Goal: Obtain resource: Download file/media

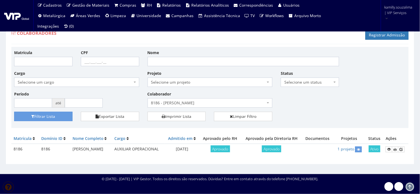
click at [253, 27] on ul "Cadastros Clientes Unidades Subclientes Unidades de Subclientes Projetos Vagas …" at bounding box center [181, 16] width 292 height 32
click at [221, 103] on span "8186 - [PERSON_NAME]" at bounding box center [208, 103] width 115 height 6
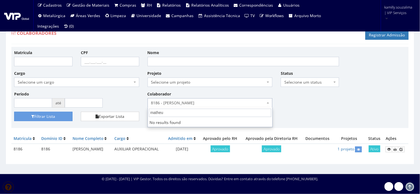
type input "matheus"
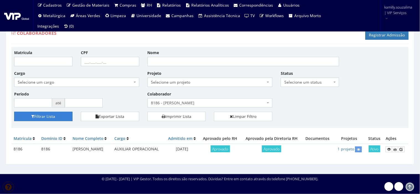
click at [52, 116] on button "Filtrar Lista" at bounding box center [43, 116] width 58 height 9
click at [195, 100] on span "8186 - [PERSON_NAME]" at bounding box center [208, 103] width 115 height 6
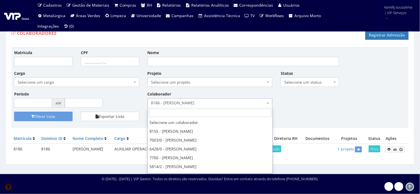
scroll to position [433, 0]
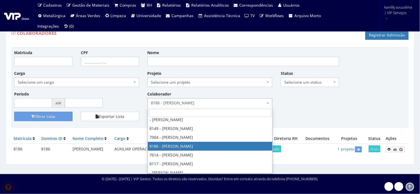
drag, startPoint x: 194, startPoint y: 51, endPoint x: 196, endPoint y: 66, distance: 14.6
click at [195, 56] on div "Nome" at bounding box center [243, 58] width 200 height 17
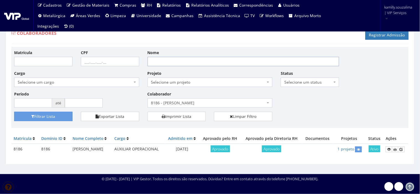
click at [198, 58] on input "Nome" at bounding box center [243, 61] width 192 height 9
paste input "MATHEUS GABRIEL GARCIAS"
type input "MATHEUS GABRIEL GARCIAS"
click at [14, 112] on button "Filtrar Lista" at bounding box center [43, 116] width 58 height 9
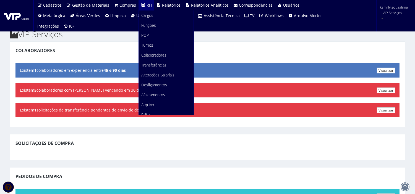
scroll to position [104, 0]
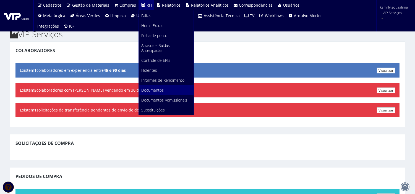
click at [164, 85] on link "Documentos" at bounding box center [166, 90] width 55 height 10
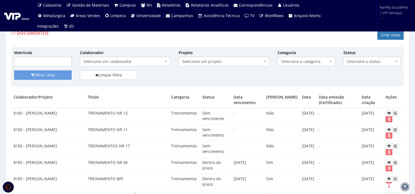
click at [118, 58] on span "Selecione um colaborador" at bounding box center [125, 61] width 90 height 9
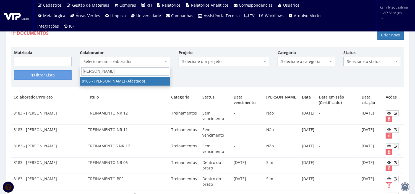
type input "MATHEUS GABRIEL GARCIAS"
select select "3653"
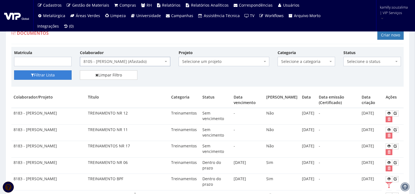
click at [53, 77] on button "Filtrar Lista" at bounding box center [43, 75] width 58 height 9
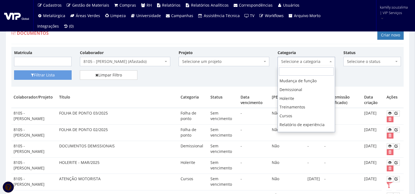
scroll to position [113, 0]
click at [251, 40] on div "Documentos Criar novo" at bounding box center [207, 36] width 393 height 17
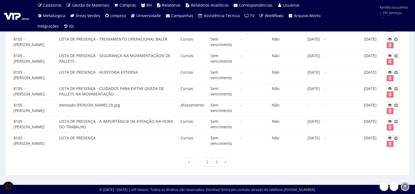
scroll to position [462, 0]
click at [207, 163] on link "2" at bounding box center [207, 162] width 9 height 9
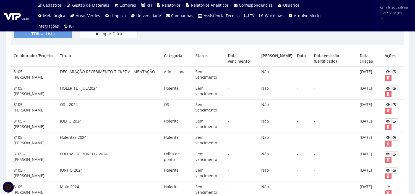
scroll to position [42, 0]
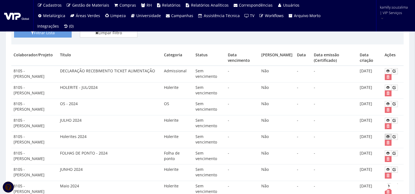
click at [389, 137] on icon at bounding box center [388, 137] width 3 height 4
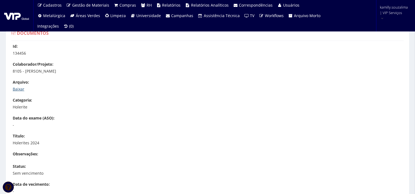
click at [19, 90] on link "Baixar" at bounding box center [19, 89] width 12 height 5
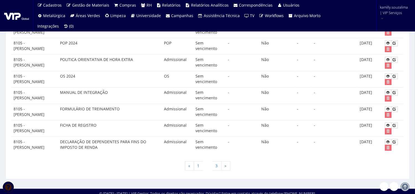
scroll to position [457, 0]
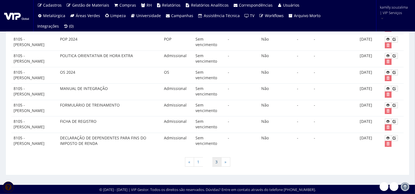
click at [216, 162] on link "3" at bounding box center [216, 162] width 9 height 9
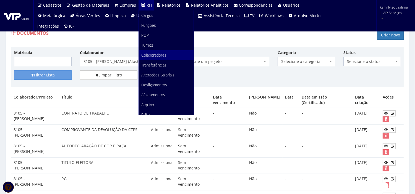
click at [164, 53] on span "Colaboradores" at bounding box center [154, 55] width 25 height 5
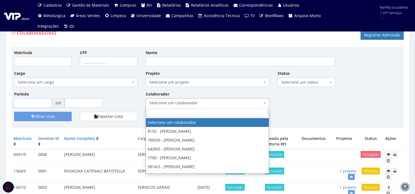
click at [198, 106] on span "Selecione um colaborador" at bounding box center [205, 103] width 113 height 6
click at [156, 64] on input "Nome" at bounding box center [241, 61] width 190 height 9
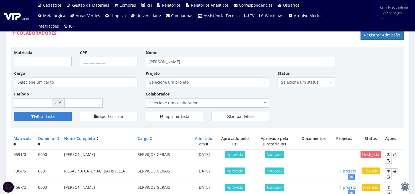
type input "matheus gabriel"
click at [50, 115] on button "Filtrar Lista" at bounding box center [43, 116] width 58 height 9
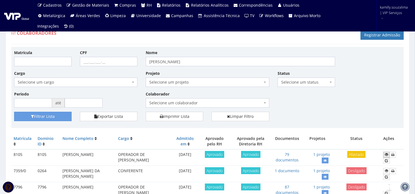
click at [385, 155] on link at bounding box center [386, 155] width 7 height 6
drag, startPoint x: 358, startPoint y: 155, endPoint x: 356, endPoint y: 152, distance: 3.3
click at [357, 154] on span "Afastado" at bounding box center [356, 154] width 18 height 7
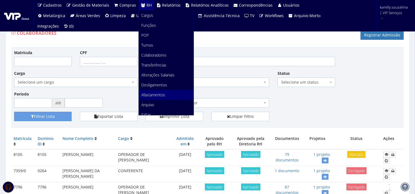
click at [168, 93] on link "Afastamentos" at bounding box center [166, 95] width 55 height 10
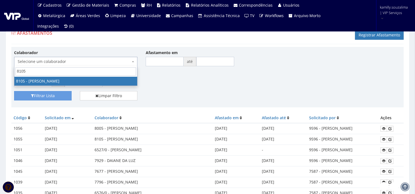
type input "8105"
select select "3653"
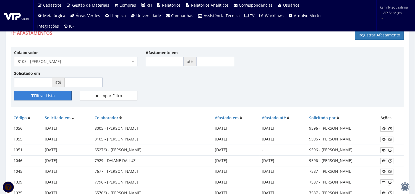
drag, startPoint x: 49, startPoint y: 95, endPoint x: 103, endPoint y: 86, distance: 54.4
click at [50, 96] on button "Filtrar Lista" at bounding box center [43, 95] width 58 height 9
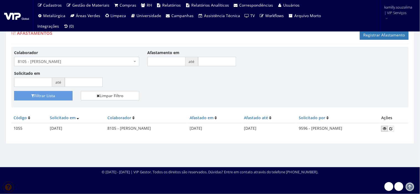
click at [386, 129] on icon at bounding box center [384, 129] width 3 height 4
drag, startPoint x: 295, startPoint y: 130, endPoint x: 334, endPoint y: 132, distance: 38.8
click at [331, 131] on td "9596 - [PERSON_NAME]" at bounding box center [338, 128] width 82 height 11
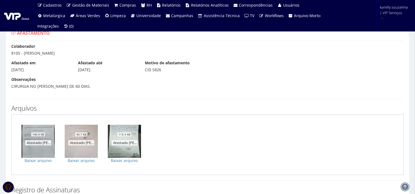
drag, startPoint x: 7, startPoint y: 70, endPoint x: 38, endPoint y: 69, distance: 31.0
click at [35, 69] on div "Afastamento Colaborador 8105 - MATHEUS GABRIEL GARCIAS Afastado em 19/11/2024 A…" at bounding box center [207, 133] width 413 height 218
drag, startPoint x: 78, startPoint y: 72, endPoint x: 101, endPoint y: 73, distance: 23.0
click at [101, 73] on div "Afastado em 19/11/2024 Afastado até 18/02/2025 Motivo de afastamento CID S826" at bounding box center [207, 68] width 401 height 17
click at [40, 160] on link "Baixar arquivo" at bounding box center [38, 161] width 33 height 6
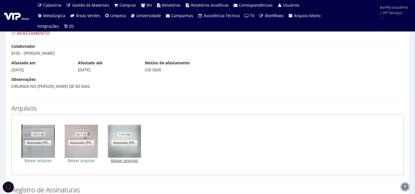
drag, startPoint x: 126, startPoint y: 161, endPoint x: 128, endPoint y: 159, distance: 3.3
click at [126, 160] on link "Baixar arquivo" at bounding box center [124, 161] width 33 height 6
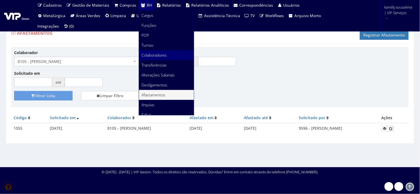
click at [146, 53] on span "Colaboradores" at bounding box center [154, 55] width 25 height 5
